Goal: Book appointment/travel/reservation

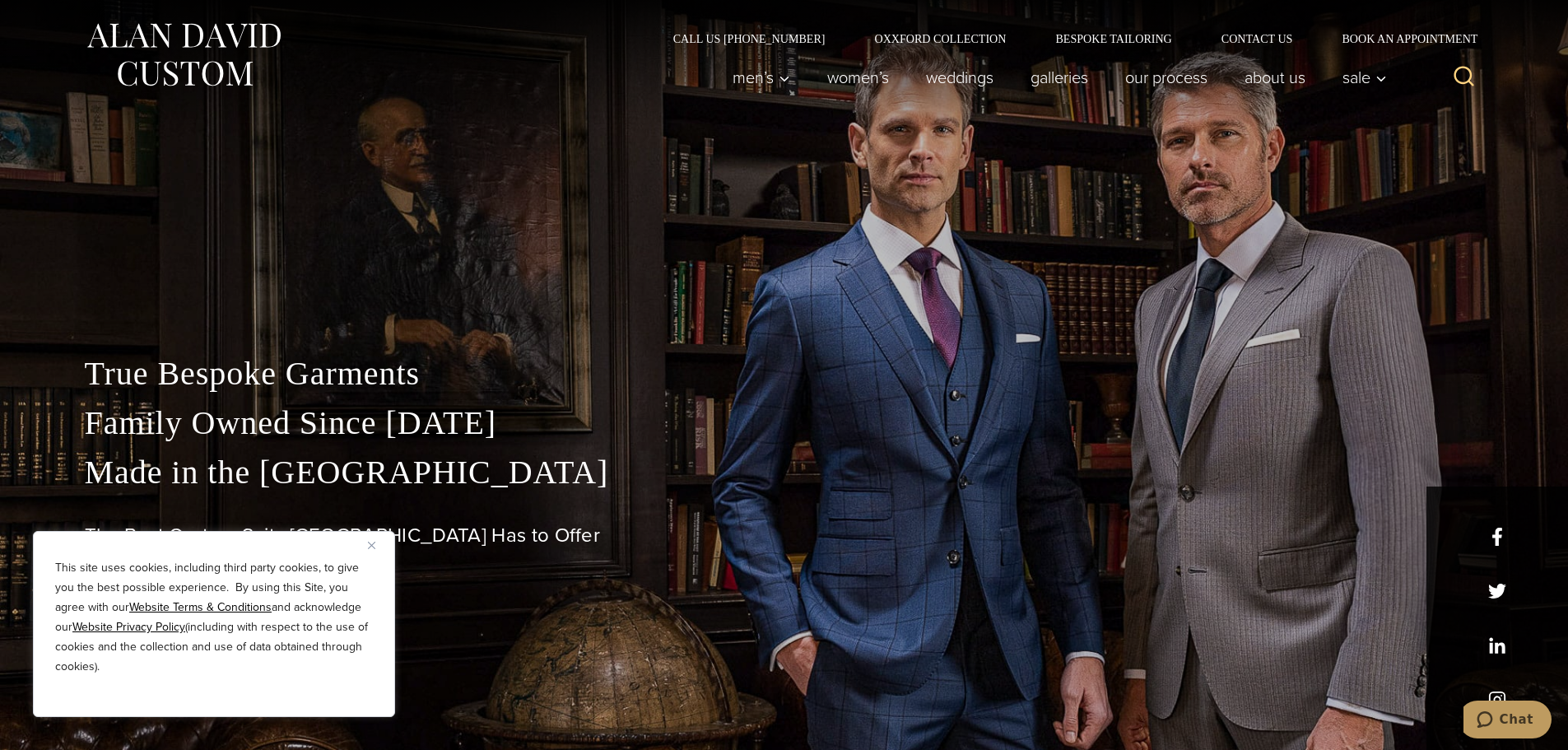
click at [374, 540] on button "Close" at bounding box center [378, 544] width 20 height 20
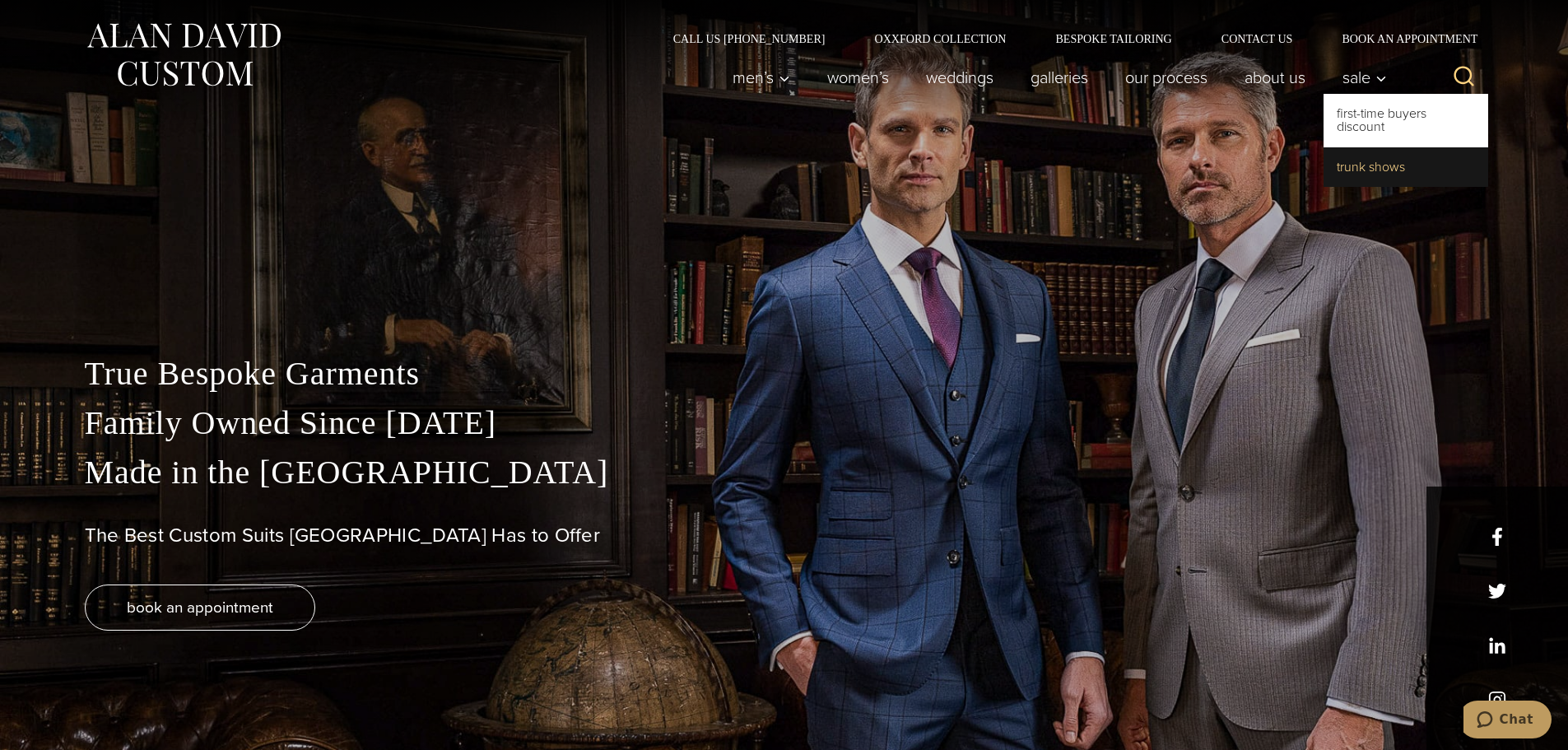
click at [1388, 170] on link "Trunk Shows" at bounding box center [1406, 167] width 164 height 40
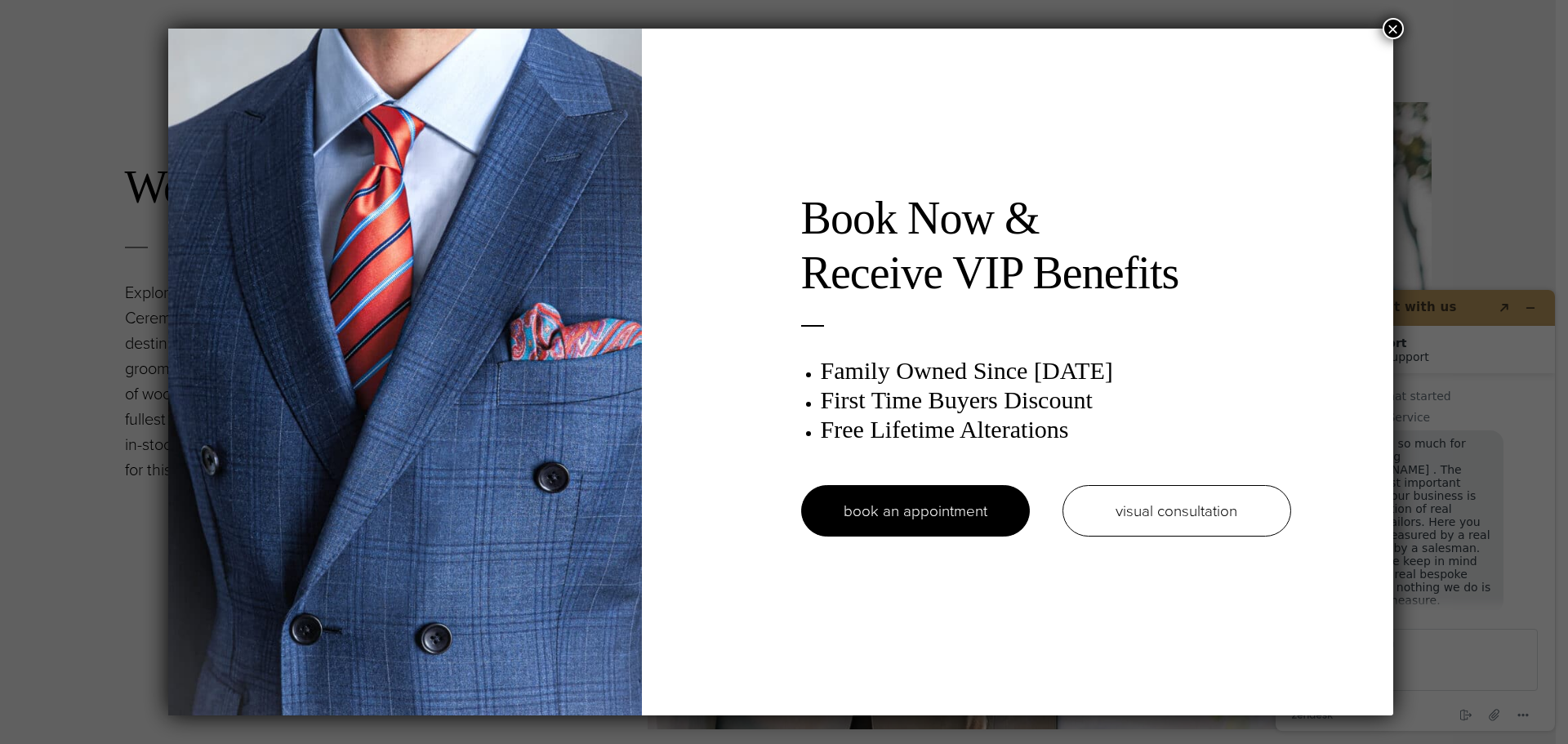
click at [1397, 29] on button "×" at bounding box center [1393, 28] width 21 height 21
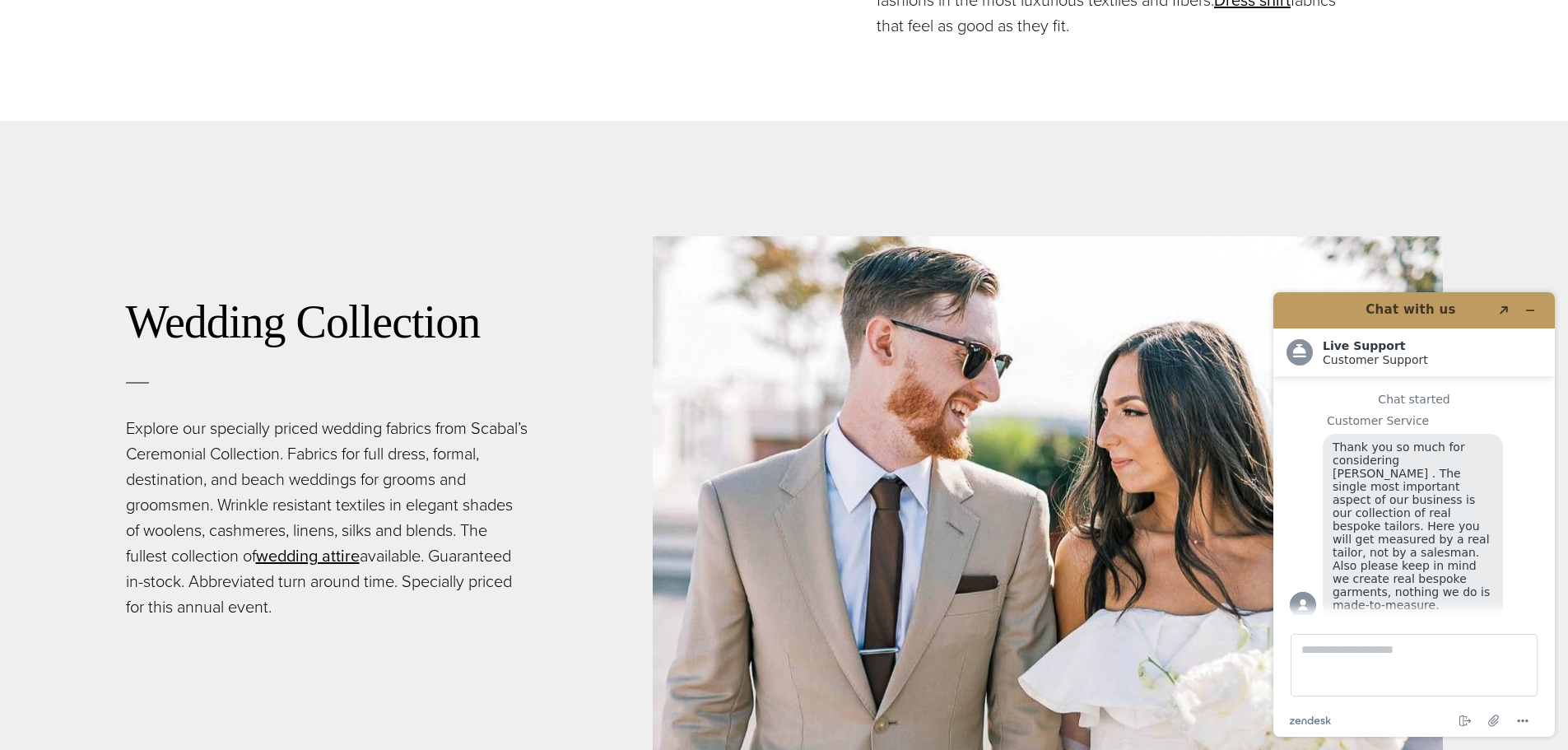
scroll to position [2798, 0]
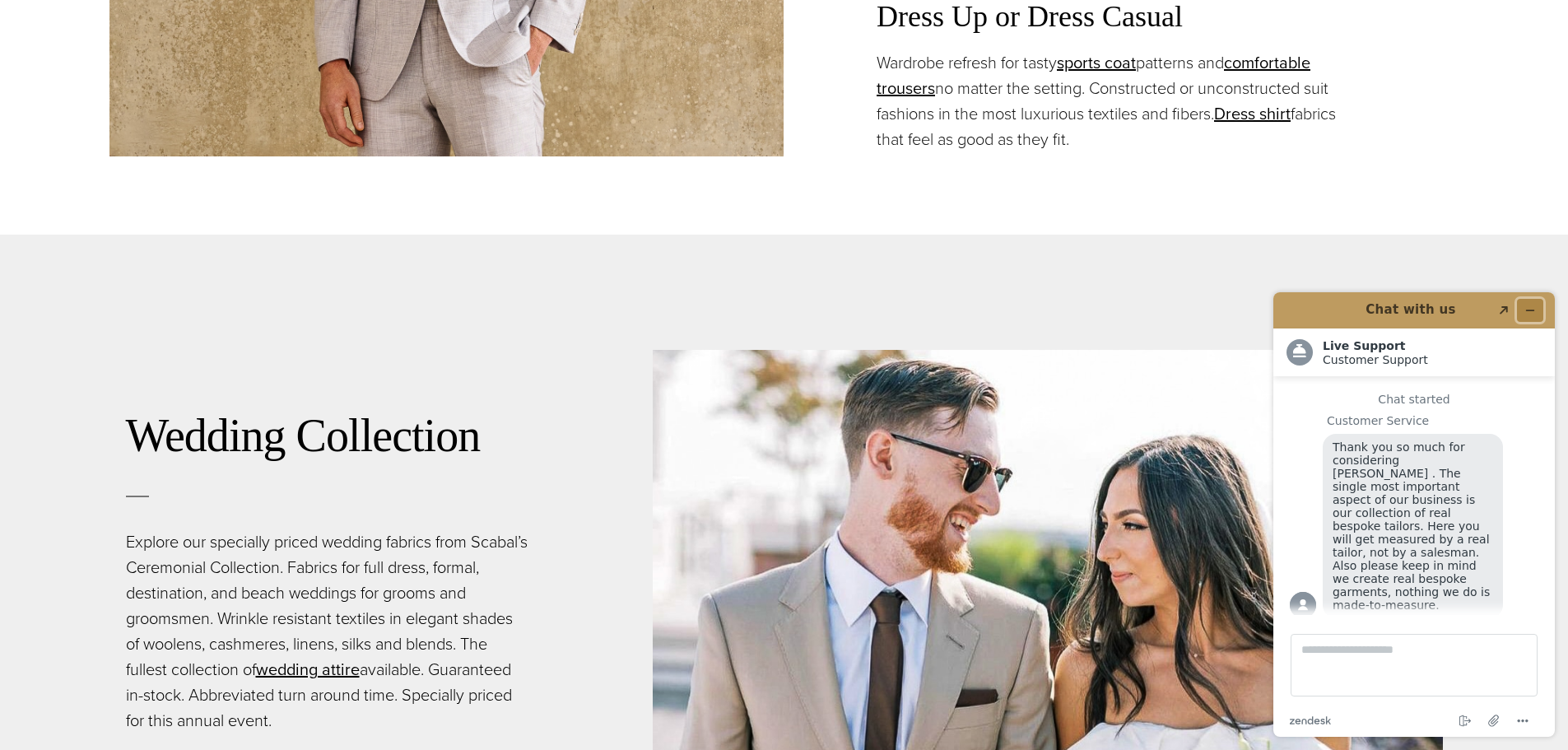
click at [1540, 306] on button "Minimize widget" at bounding box center [1530, 310] width 26 height 23
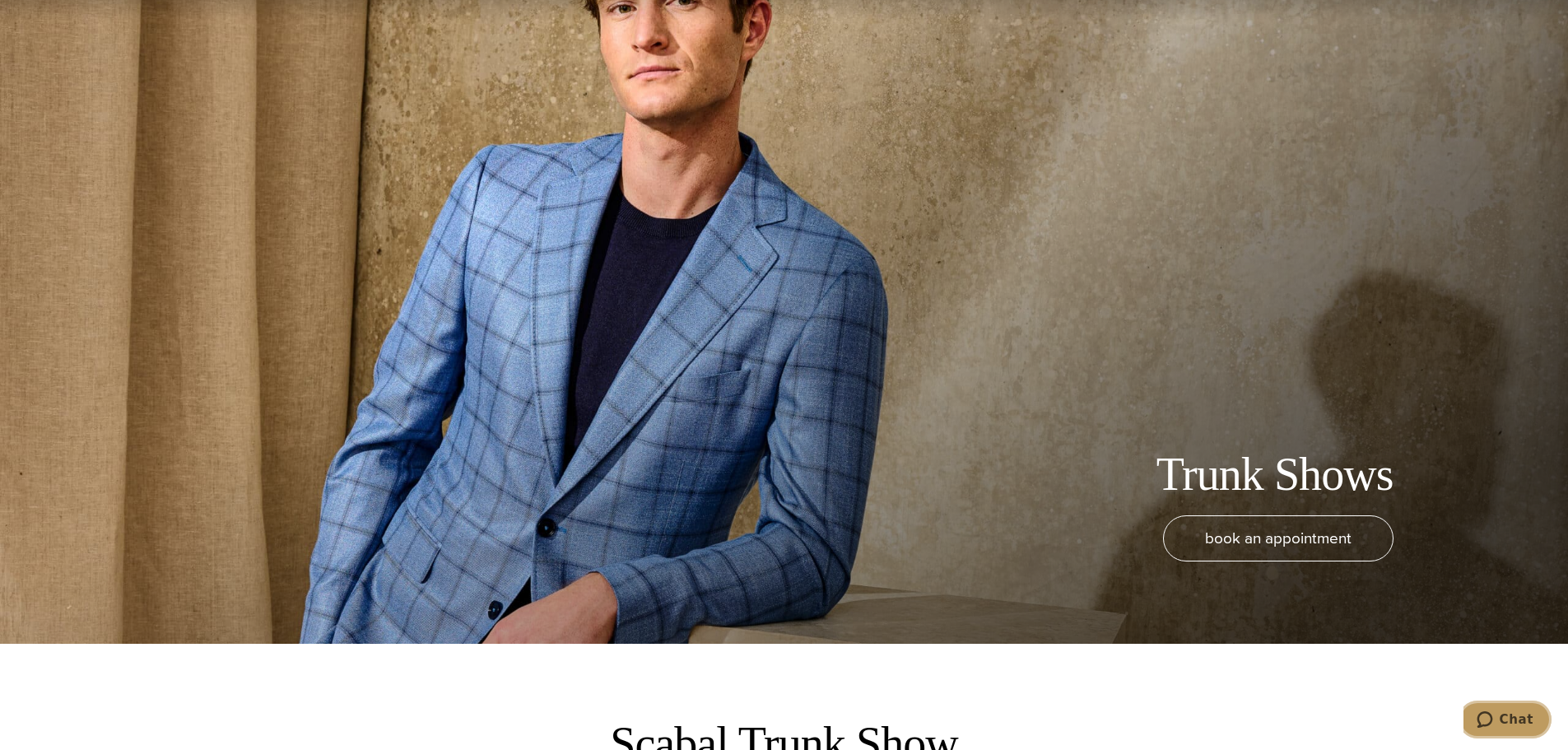
scroll to position [0, 0]
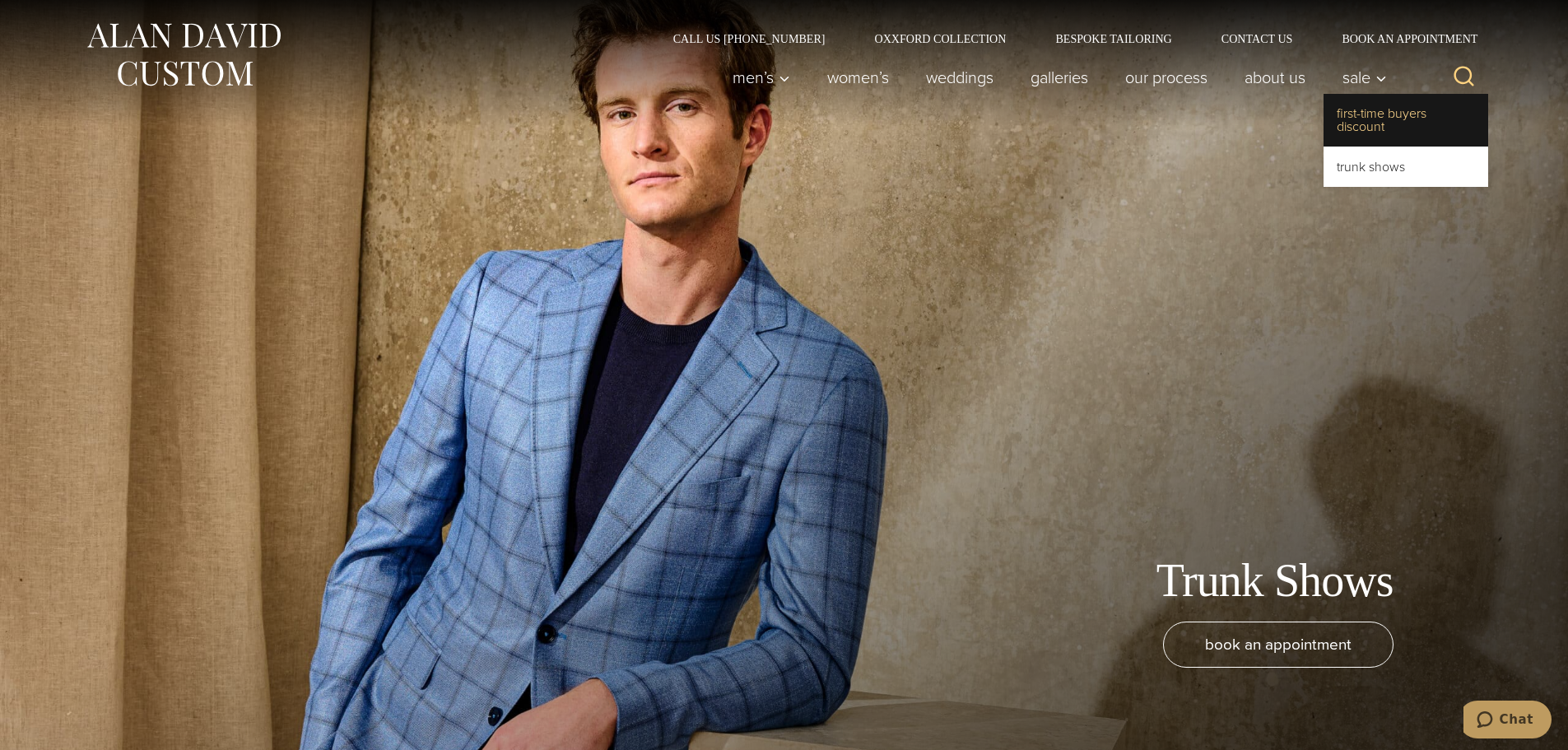
click at [1392, 122] on link "First-Time Buyers Discount" at bounding box center [1406, 120] width 164 height 53
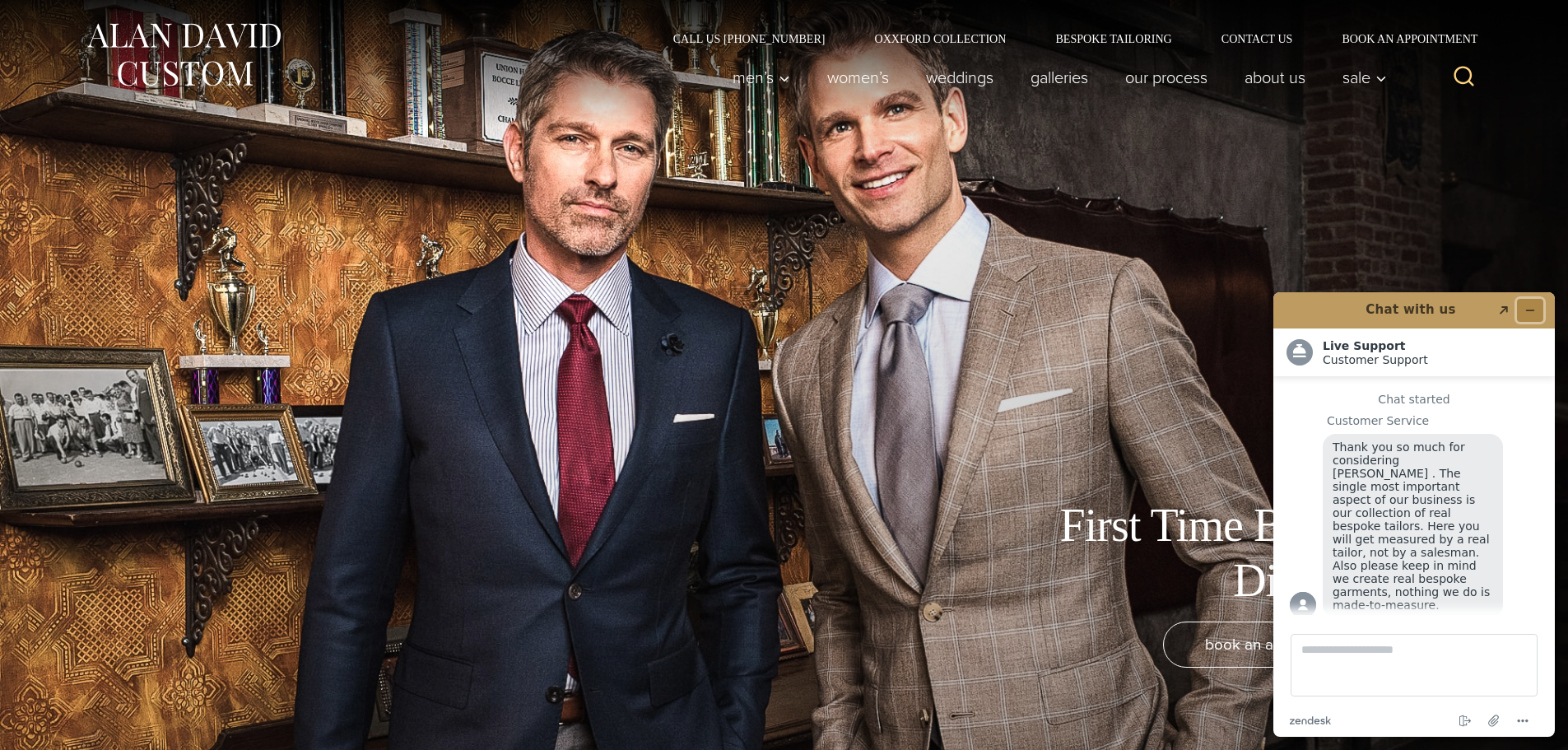
click at [1531, 304] on icon "Minimize widget" at bounding box center [1530, 309] width 11 height 11
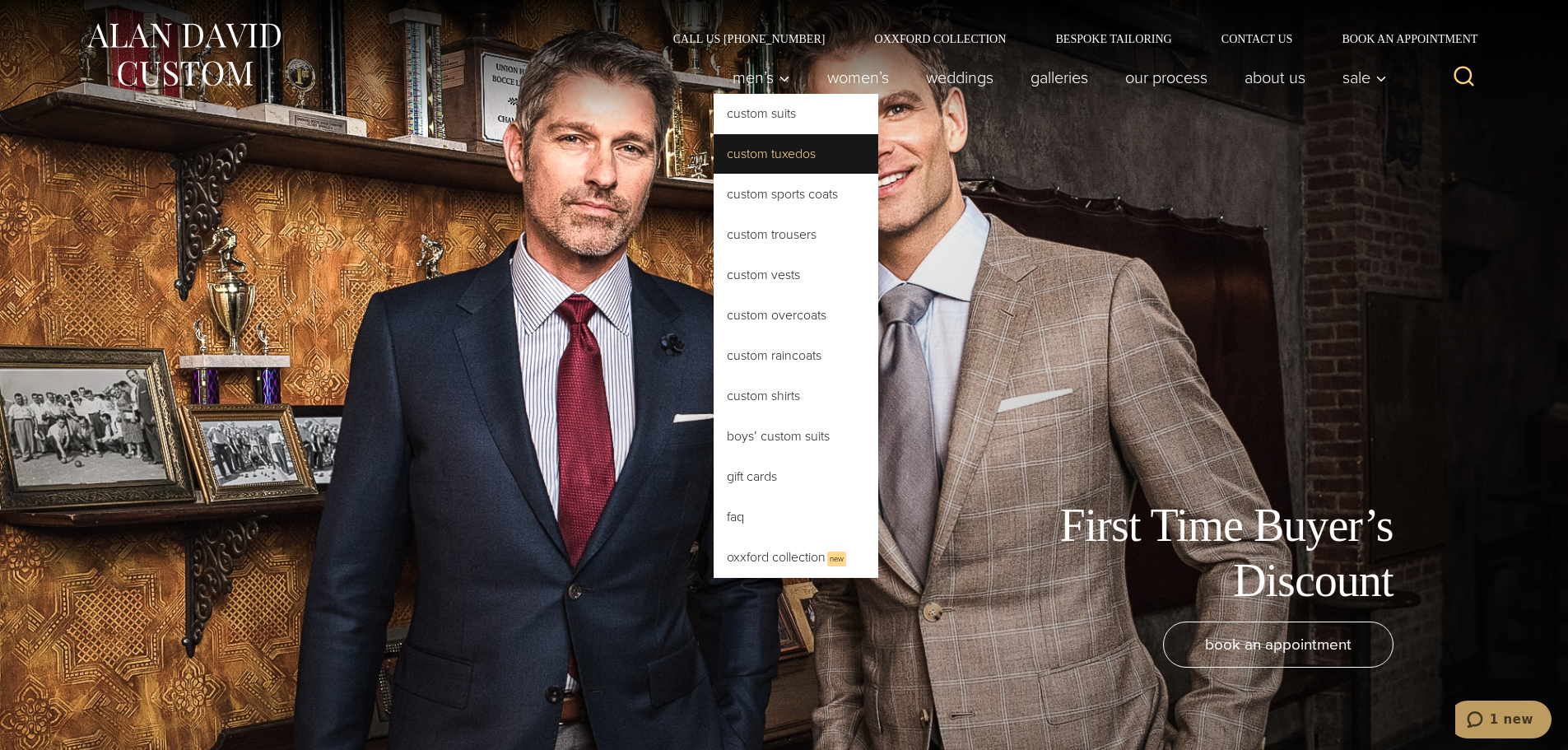
click at [766, 148] on link "Custom Tuxedos" at bounding box center [796, 154] width 164 height 40
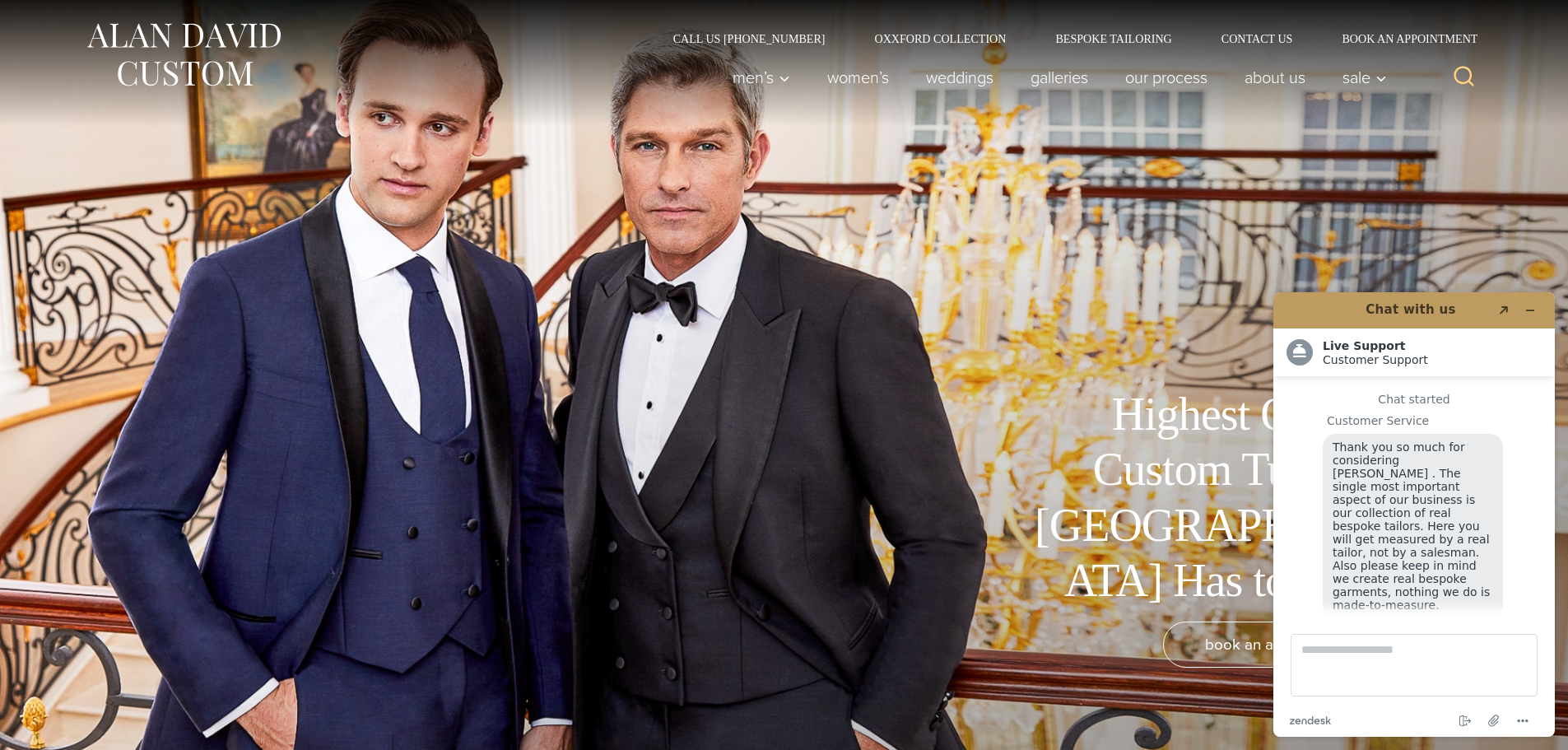
scroll to position [21, 0]
click at [1527, 303] on button "Minimize widget" at bounding box center [1530, 310] width 26 height 23
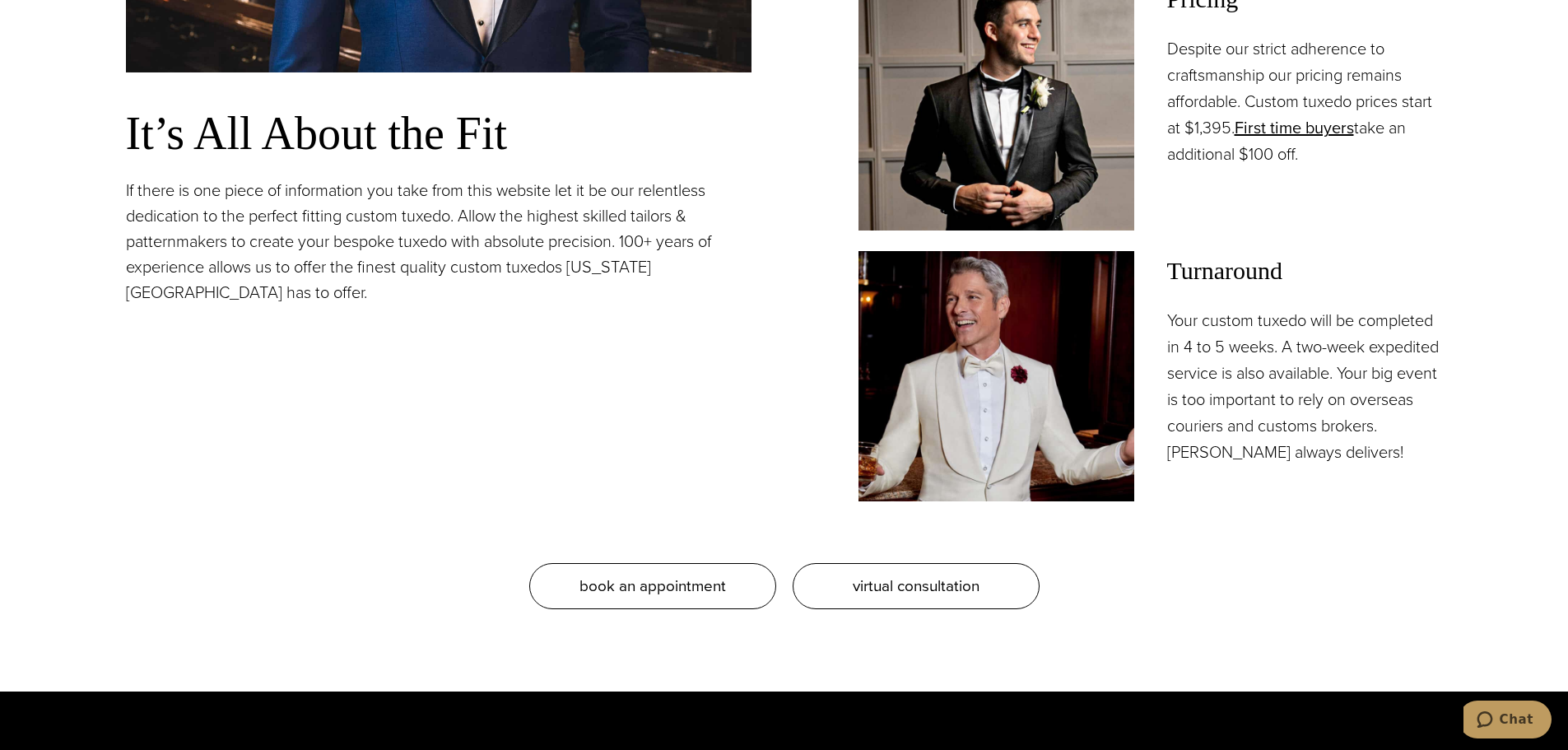
scroll to position [1810, 0]
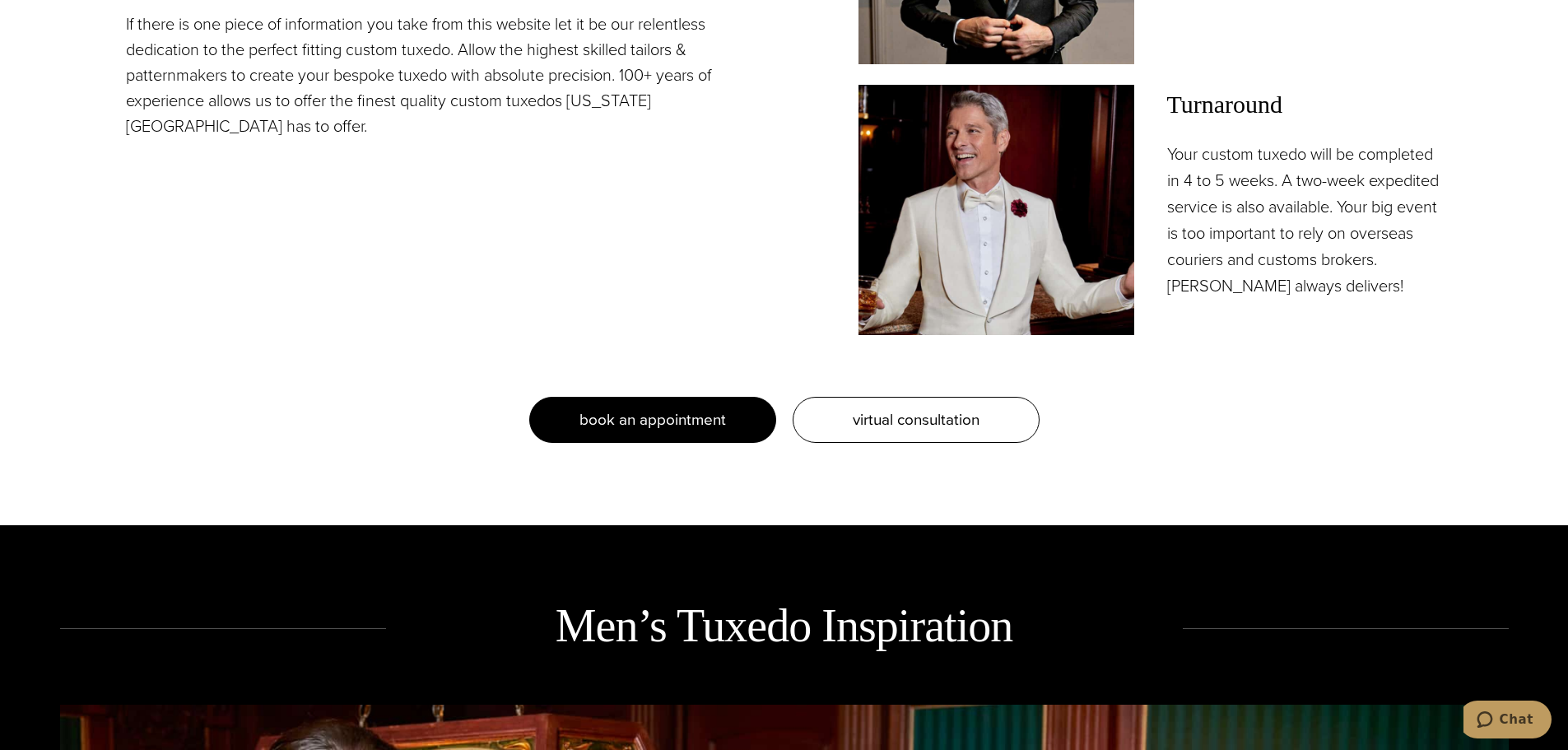
click at [674, 434] on link "book an appointment" at bounding box center [653, 419] width 247 height 46
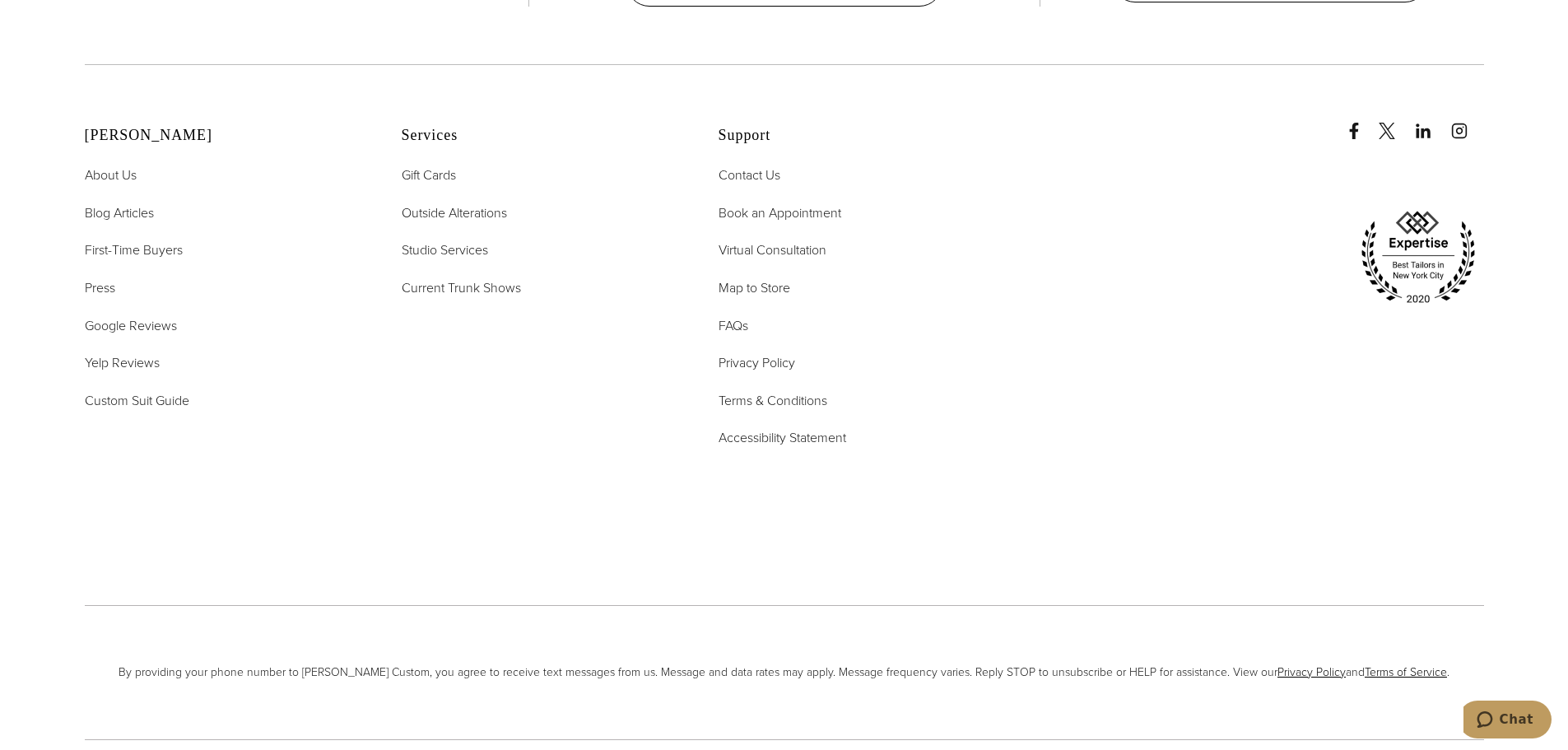
scroll to position [6213, 0]
